Goal: Book appointment/travel/reservation

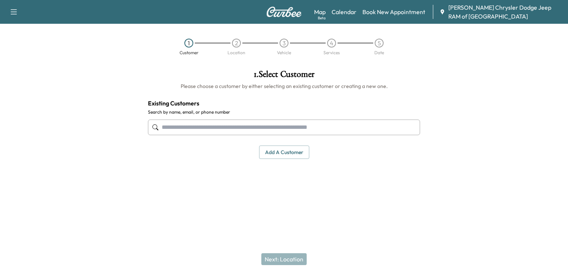
click at [195, 118] on div at bounding box center [284, 127] width 272 height 25
paste input "**********"
click at [189, 127] on input "**********" at bounding box center [284, 128] width 272 height 16
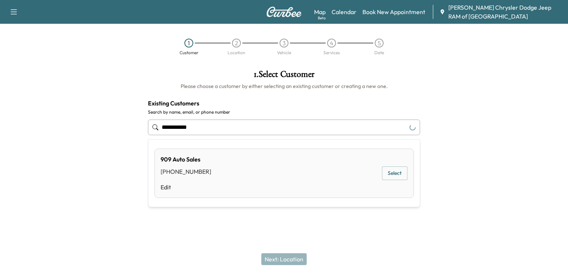
type input "**********"
click at [395, 172] on button "Select" at bounding box center [395, 174] width 26 height 14
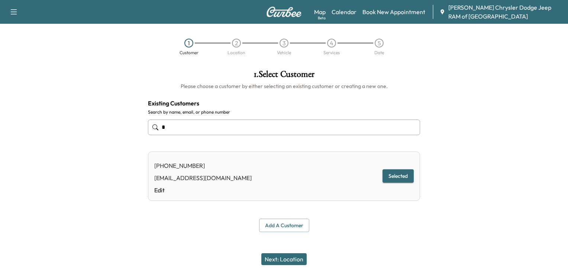
click at [283, 258] on button "Next: Location" at bounding box center [283, 260] width 45 height 12
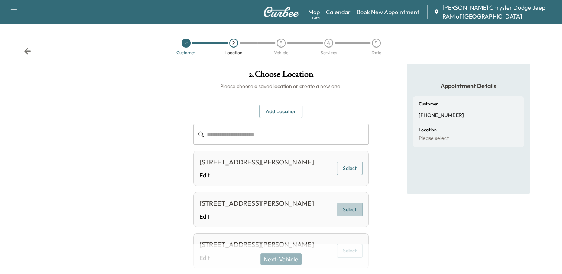
click at [349, 217] on button "Select" at bounding box center [350, 210] width 26 height 14
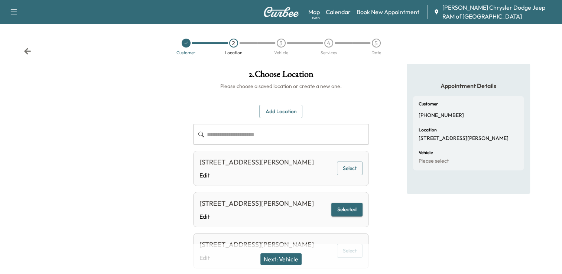
click at [349, 169] on button "Select" at bounding box center [350, 169] width 26 height 14
click at [285, 259] on button "Next: Vehicle" at bounding box center [281, 260] width 41 height 12
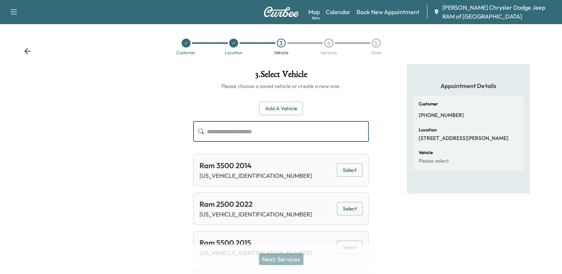
click at [283, 135] on input "text" at bounding box center [288, 131] width 162 height 21
paste input "**********"
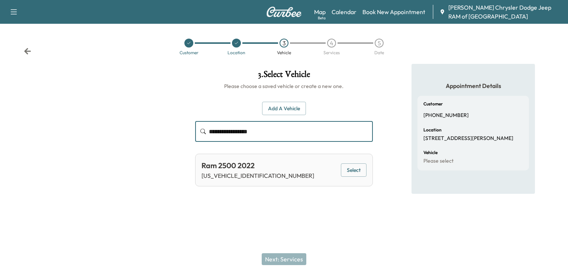
type input "**********"
click at [354, 170] on button "Select" at bounding box center [354, 171] width 26 height 14
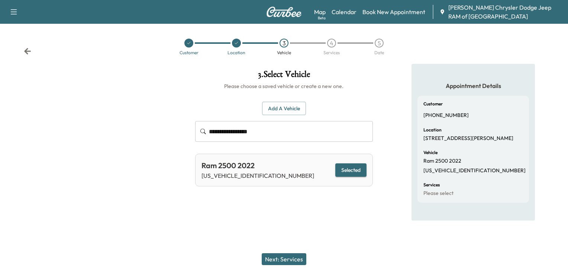
click at [288, 258] on button "Next: Services" at bounding box center [284, 260] width 45 height 12
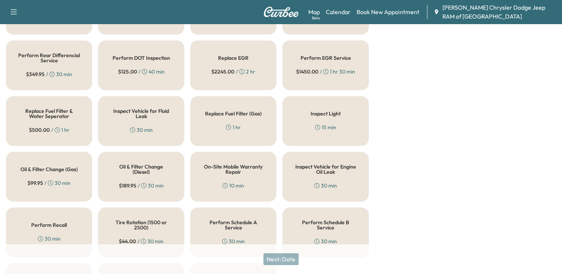
scroll to position [226, 0]
click at [56, 167] on h5 "Oil & Filter Change (Gas)" at bounding box center [48, 169] width 57 height 5
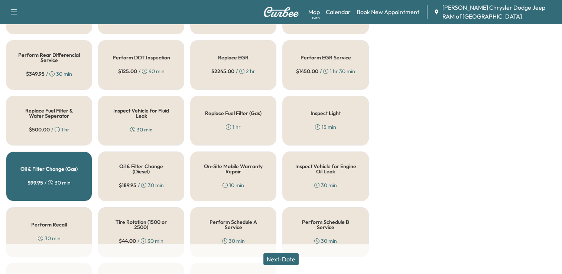
click at [286, 261] on button "Next: Date" at bounding box center [281, 260] width 35 height 12
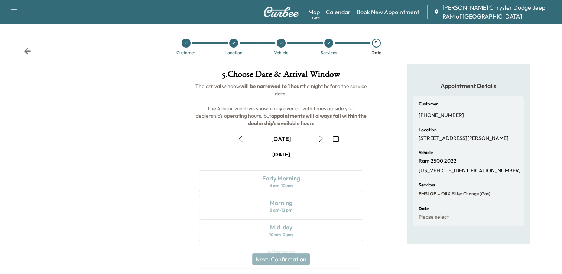
scroll to position [96, 0]
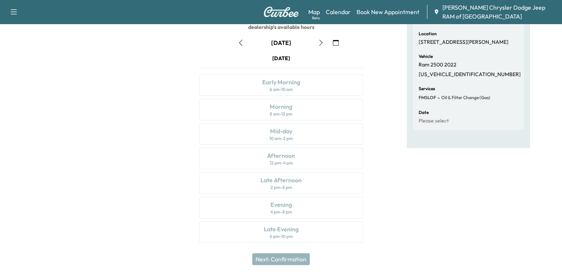
click at [317, 42] on button "button" at bounding box center [321, 43] width 13 height 12
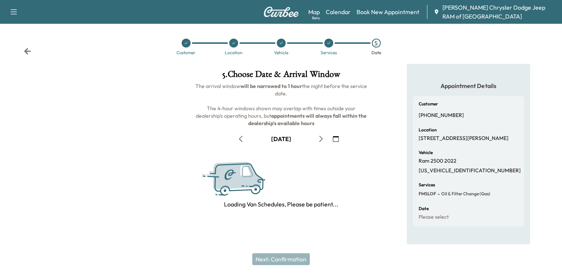
click at [317, 42] on div at bounding box center [314, 42] width 18 height 1
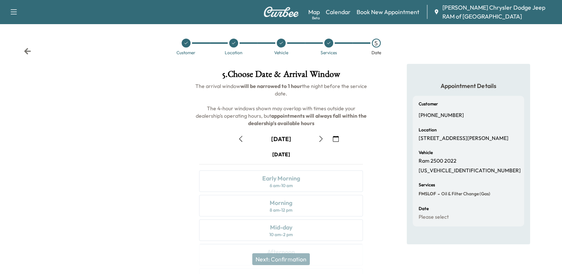
click at [320, 139] on icon "button" at bounding box center [321, 139] width 6 height 6
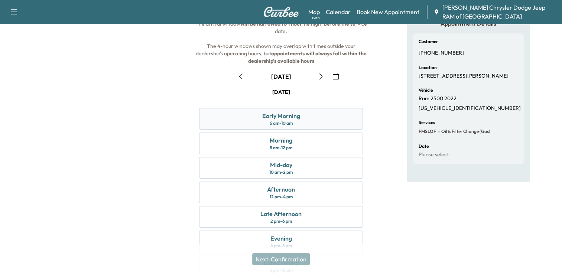
click at [278, 122] on div "6 am - 10 am" at bounding box center [281, 123] width 23 height 6
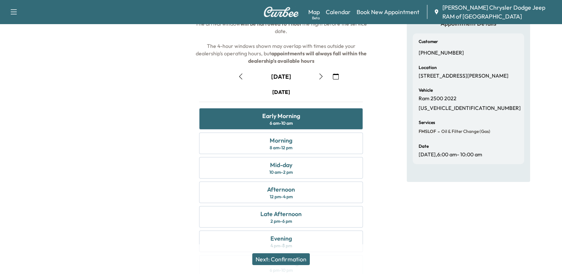
click at [274, 259] on button "Next: Confirmation" at bounding box center [281, 260] width 58 height 12
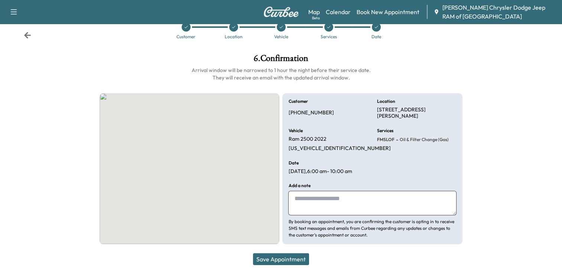
scroll to position [16, 0]
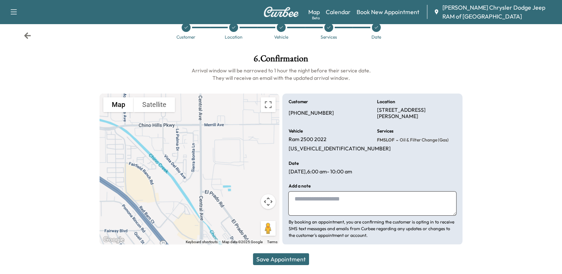
click at [290, 259] on button "Save Appointment" at bounding box center [281, 260] width 56 height 12
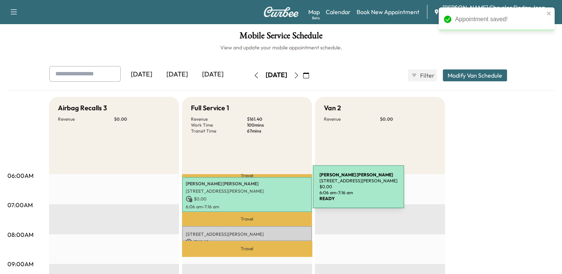
scroll to position [29, 0]
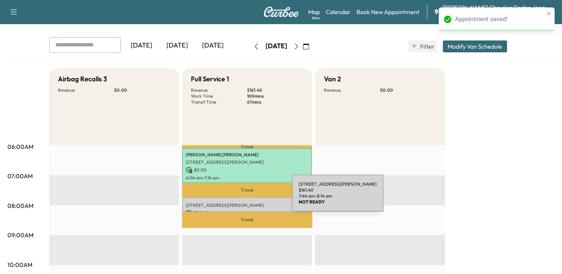
click at [236, 201] on div "[STREET_ADDRESS][PERSON_NAME] $ 161.40 7:44 am - 8:14 am" at bounding box center [247, 204] width 130 height 15
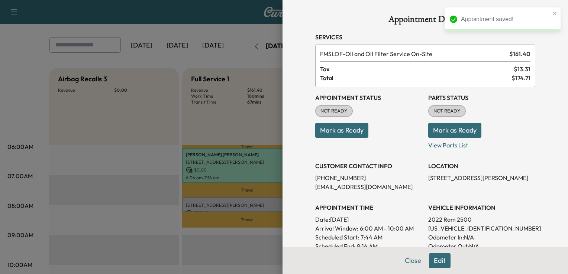
click at [433, 127] on button "Mark as Ready" at bounding box center [454, 130] width 53 height 15
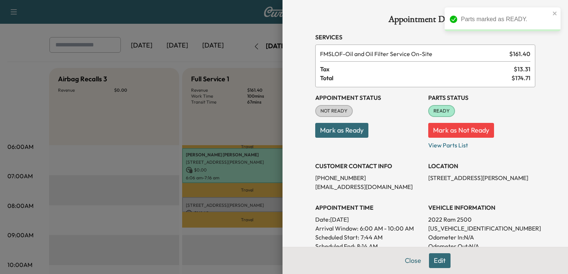
click at [354, 129] on button "Mark as Ready" at bounding box center [341, 130] width 53 height 15
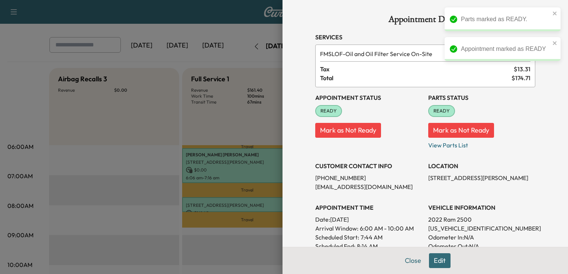
click at [257, 125] on div at bounding box center [284, 137] width 568 height 274
